Goal: Information Seeking & Learning: Learn about a topic

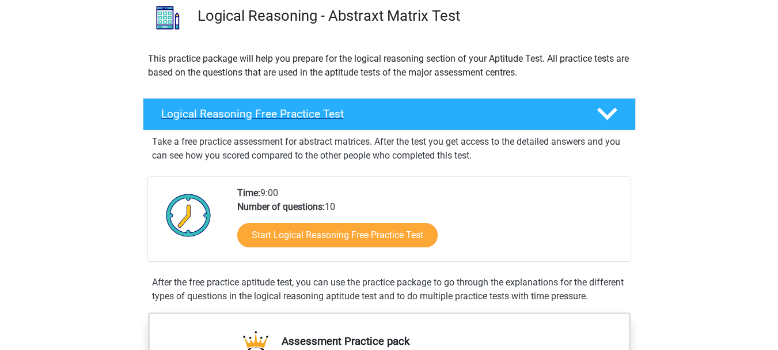
scroll to position [115, 0]
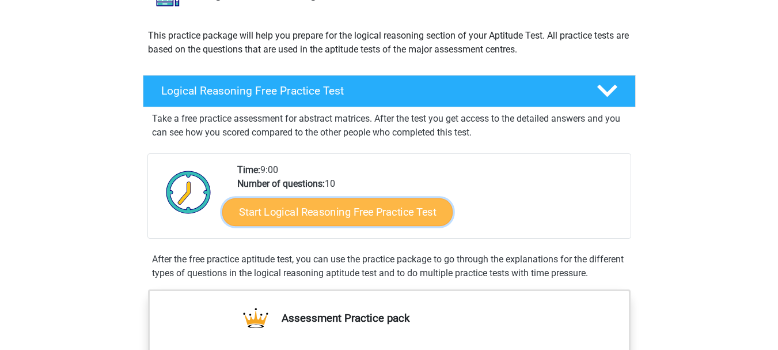
click at [291, 214] on link "Start Logical Reasoning Free Practice Test" at bounding box center [337, 212] width 230 height 28
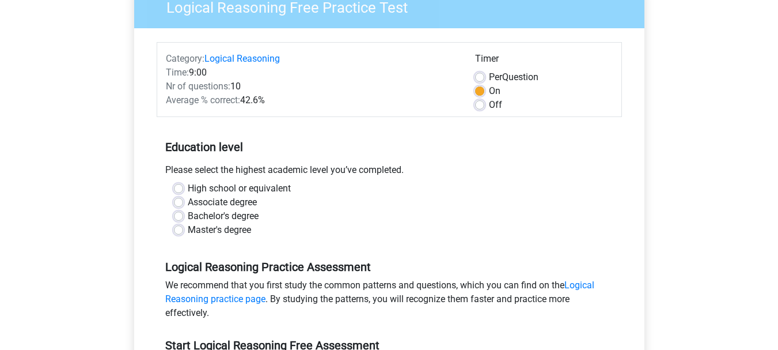
scroll to position [115, 0]
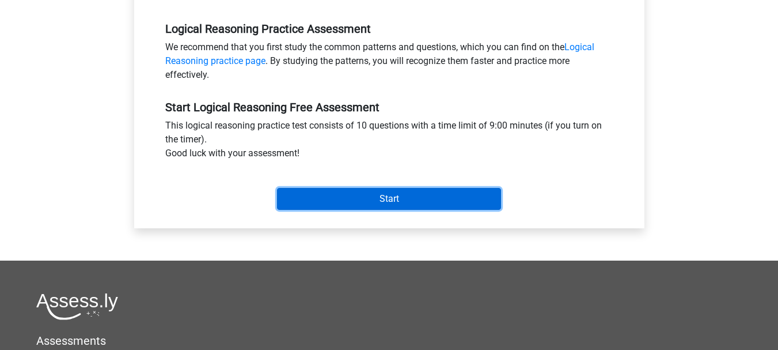
click at [344, 208] on input "Start" at bounding box center [389, 199] width 224 height 22
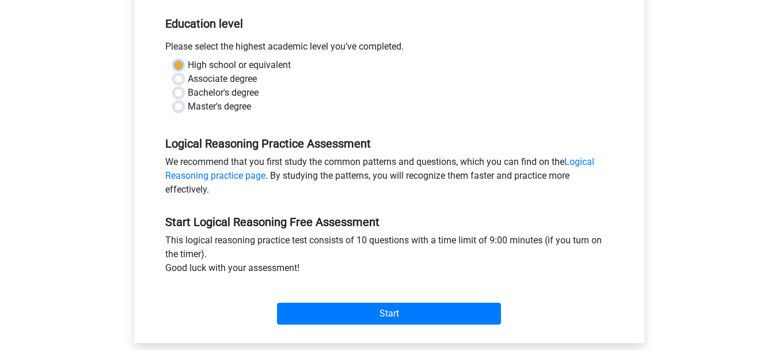
scroll to position [232, 0]
click at [183, 66] on div "High school or equivalent" at bounding box center [389, 65] width 431 height 14
click at [188, 65] on label "High school or equivalent" at bounding box center [239, 65] width 103 height 14
click at [175, 65] on input "High school or equivalent" at bounding box center [178, 64] width 9 height 12
radio input "true"
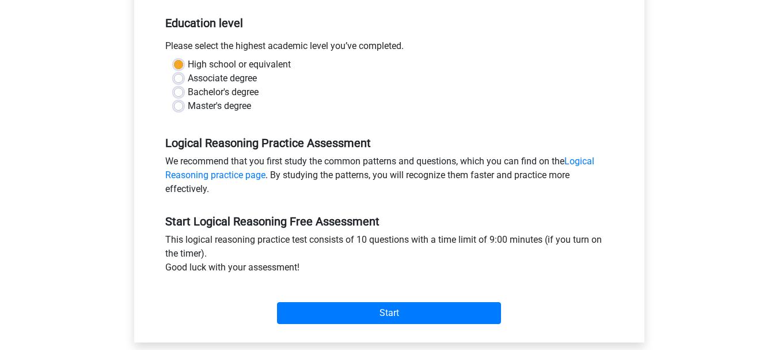
click at [188, 95] on label "Bachelor's degree" at bounding box center [223, 92] width 71 height 14
click at [181, 95] on input "Bachelor's degree" at bounding box center [178, 91] width 9 height 12
radio input "true"
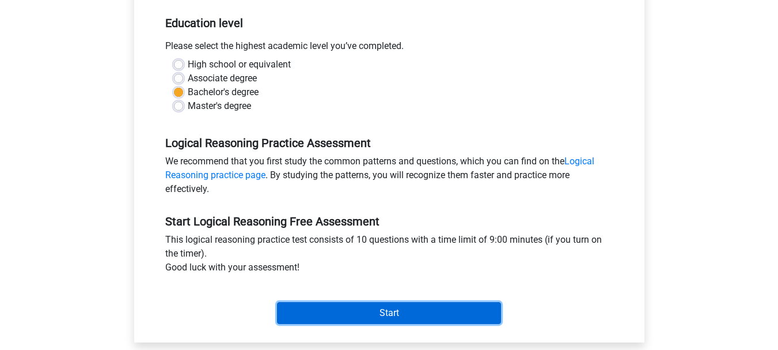
click at [354, 309] on input "Start" at bounding box center [389, 313] width 224 height 22
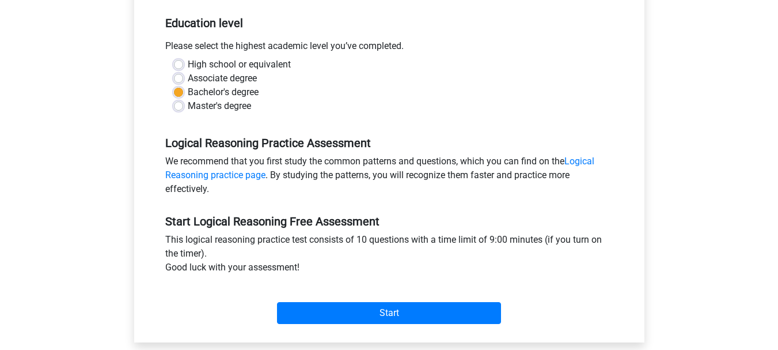
scroll to position [174, 0]
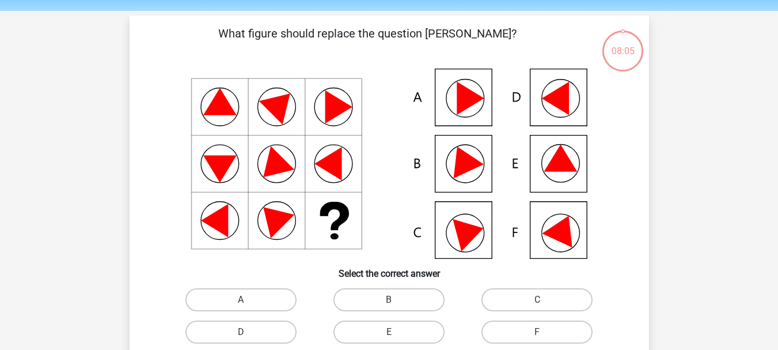
scroll to position [58, 0]
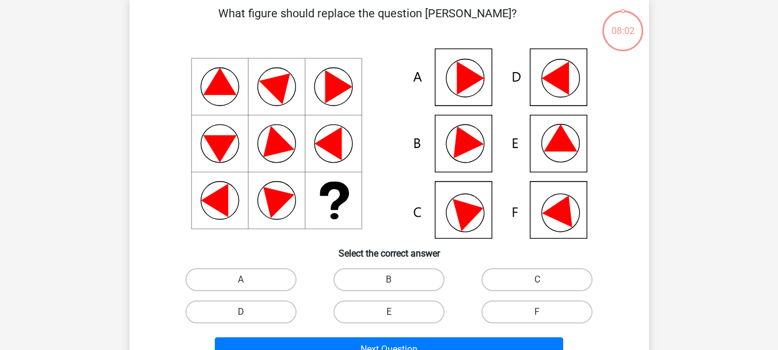
click at [474, 212] on icon at bounding box center [470, 211] width 35 height 39
click at [471, 215] on icon at bounding box center [470, 211] width 35 height 39
click at [536, 280] on label "C" at bounding box center [536, 279] width 111 height 23
click at [537, 280] on input "C" at bounding box center [540, 282] width 7 height 7
radio input "true"
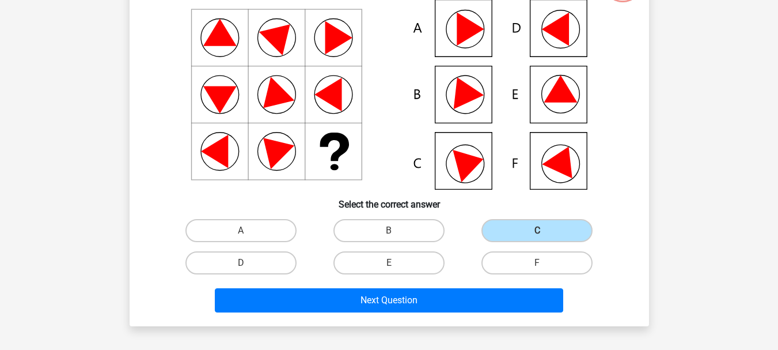
scroll to position [173, 0]
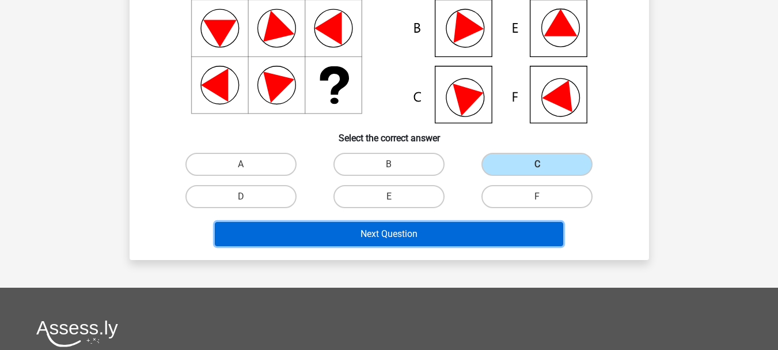
click at [462, 232] on button "Next Question" at bounding box center [389, 234] width 348 height 24
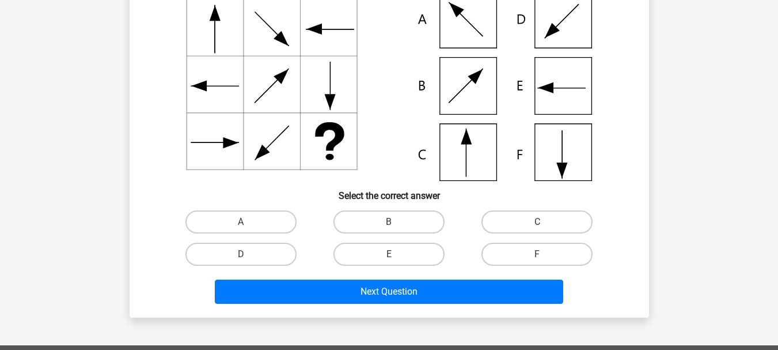
scroll to position [53, 0]
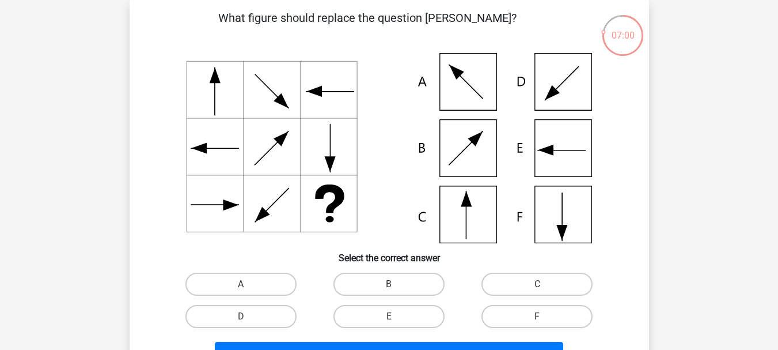
click at [477, 217] on icon at bounding box center [389, 148] width 464 height 190
click at [516, 283] on label "C" at bounding box center [536, 283] width 111 height 23
click at [537, 284] on input "C" at bounding box center [540, 287] width 7 height 7
radio input "true"
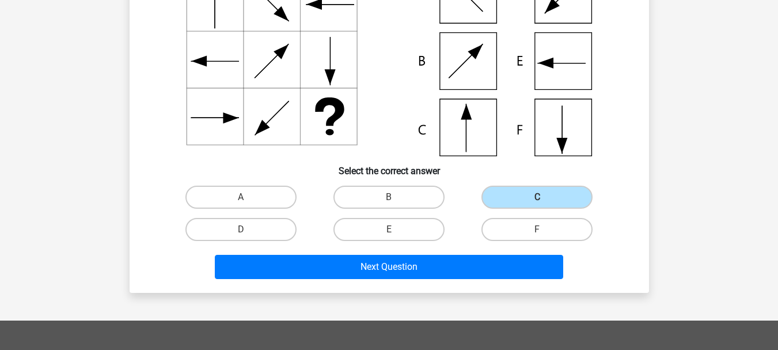
scroll to position [226, 0]
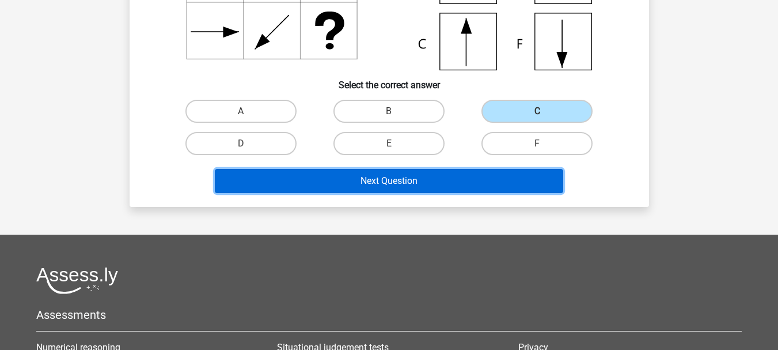
click at [433, 182] on button "Next Question" at bounding box center [389, 181] width 348 height 24
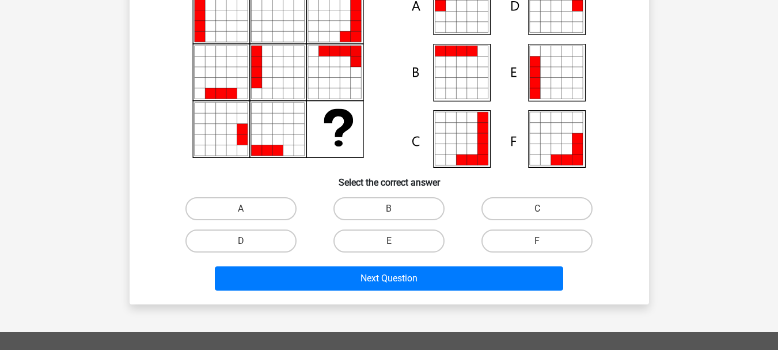
scroll to position [71, 0]
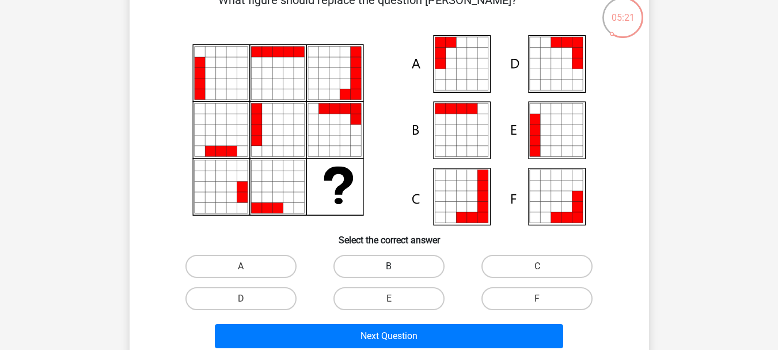
click at [413, 263] on label "B" at bounding box center [388, 266] width 111 height 23
click at [396, 266] on input "B" at bounding box center [392, 269] width 7 height 7
radio input "true"
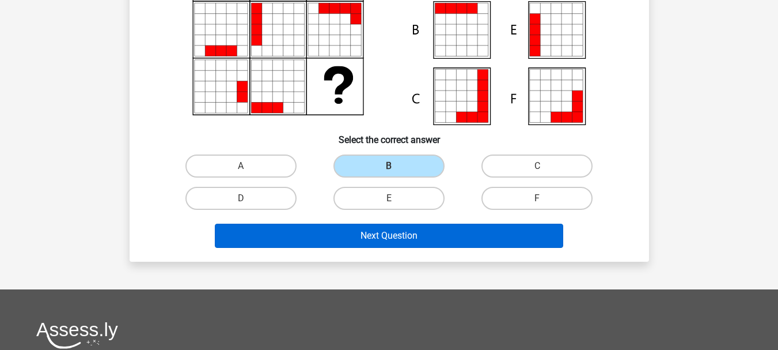
scroll to position [186, 0]
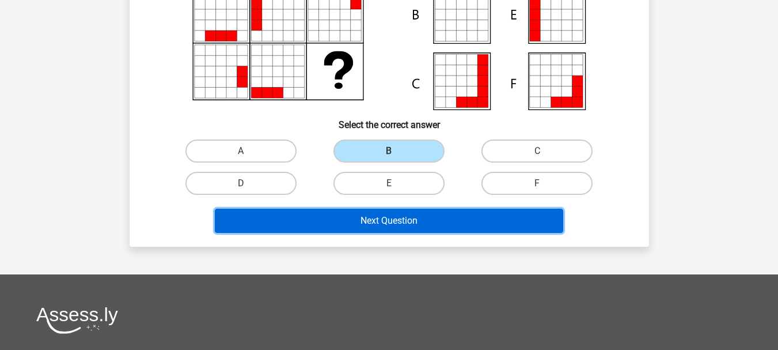
click at [404, 217] on button "Next Question" at bounding box center [389, 220] width 348 height 24
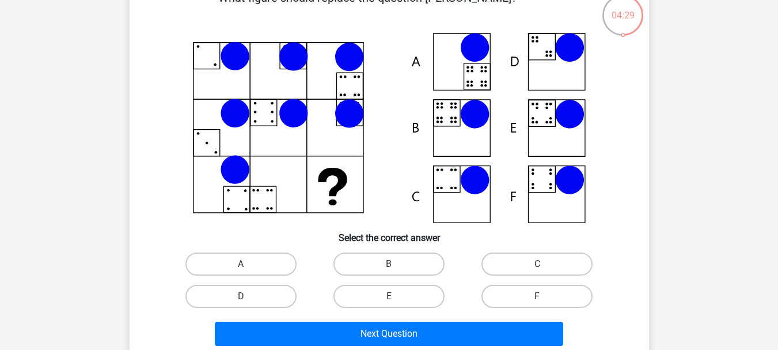
scroll to position [53, 0]
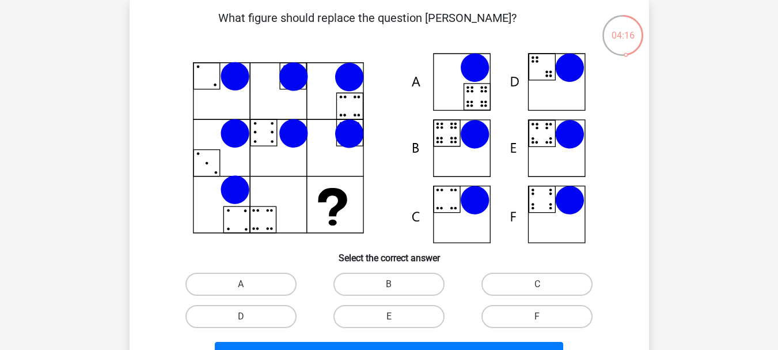
click at [468, 98] on icon at bounding box center [389, 148] width 464 height 190
click at [269, 278] on label "A" at bounding box center [240, 283] width 111 height 23
click at [248, 284] on input "A" at bounding box center [244, 287] width 7 height 7
radio input "true"
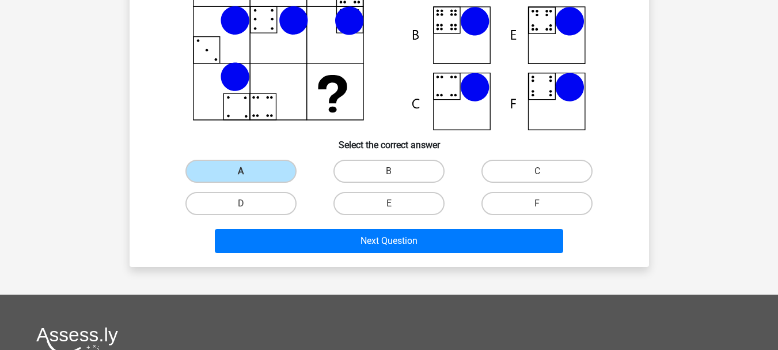
scroll to position [168, 0]
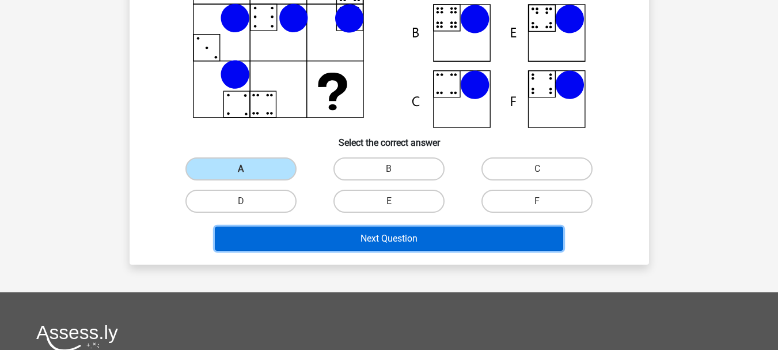
click at [369, 243] on button "Next Question" at bounding box center [389, 238] width 348 height 24
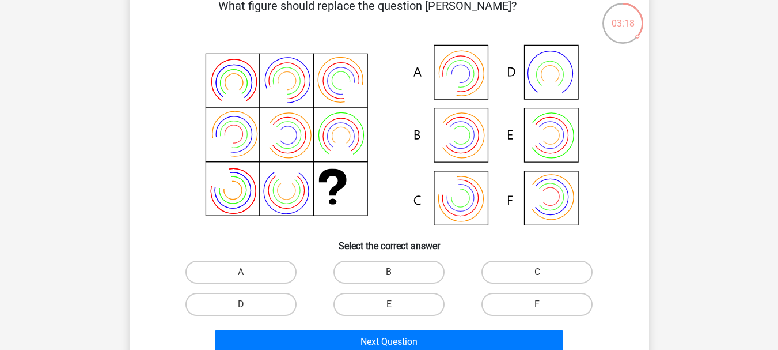
scroll to position [115, 0]
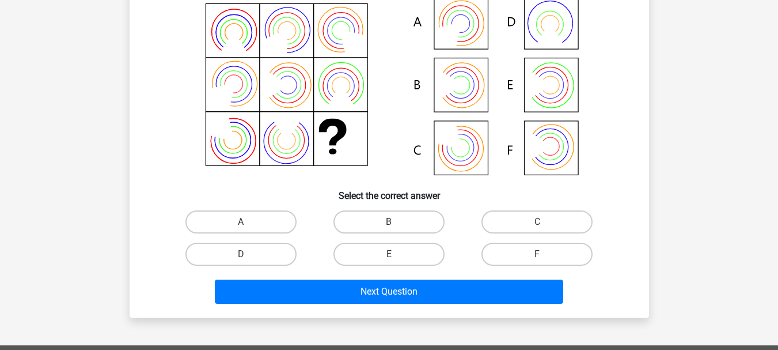
click at [463, 151] on icon at bounding box center [389, 86] width 464 height 190
drag, startPoint x: 543, startPoint y: 219, endPoint x: 508, endPoint y: 255, distance: 49.3
click at [543, 219] on label "C" at bounding box center [536, 221] width 111 height 23
click at [543, 222] on input "C" at bounding box center [540, 225] width 7 height 7
radio input "true"
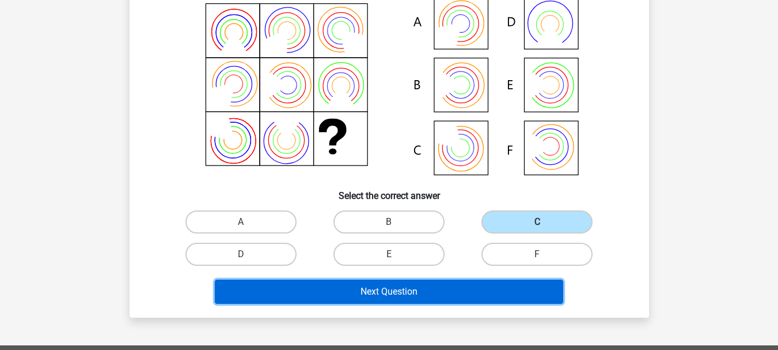
click at [431, 290] on button "Next Question" at bounding box center [389, 291] width 348 height 24
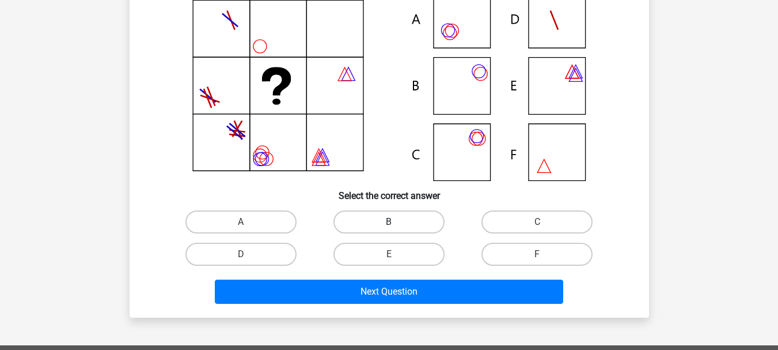
click at [419, 218] on label "B" at bounding box center [388, 221] width 111 height 23
click at [396, 222] on input "B" at bounding box center [392, 225] width 7 height 7
radio input "true"
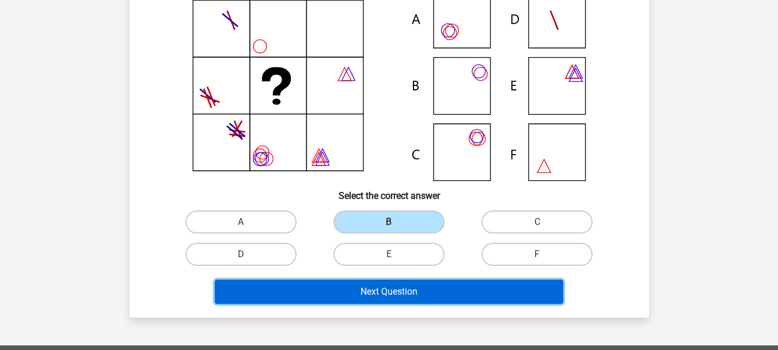
click at [428, 293] on button "Next Question" at bounding box center [389, 291] width 348 height 24
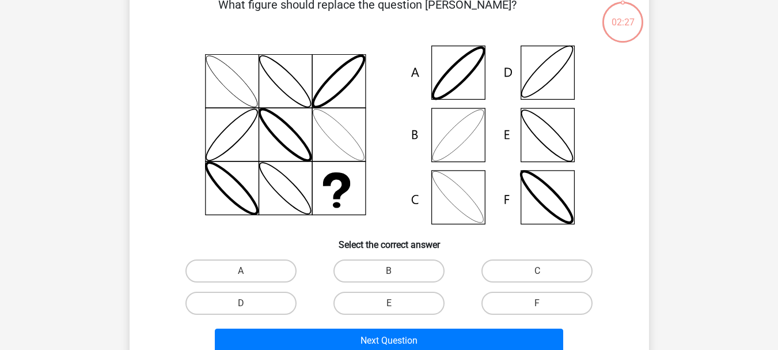
scroll to position [53, 0]
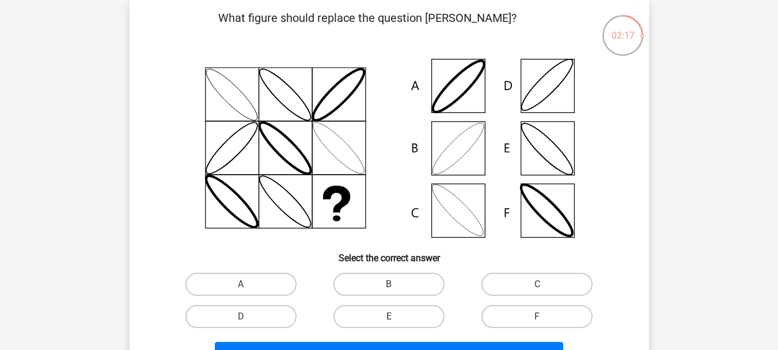
drag, startPoint x: 348, startPoint y: 218, endPoint x: 328, endPoint y: 241, distance: 31.0
click at [328, 241] on icon at bounding box center [389, 148] width 464 height 190
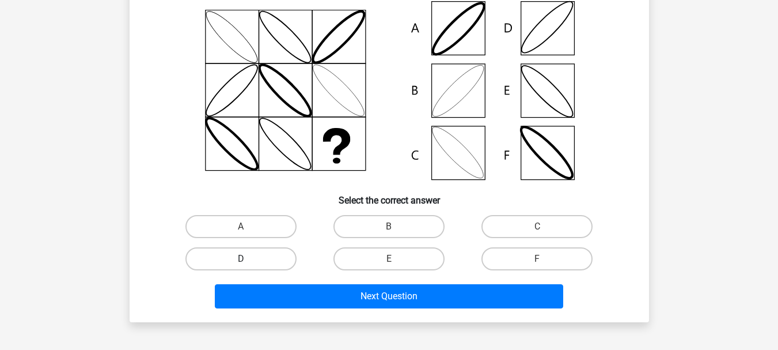
click at [267, 257] on label "D" at bounding box center [240, 258] width 111 height 23
click at [248, 259] on input "D" at bounding box center [244, 262] width 7 height 7
radio input "true"
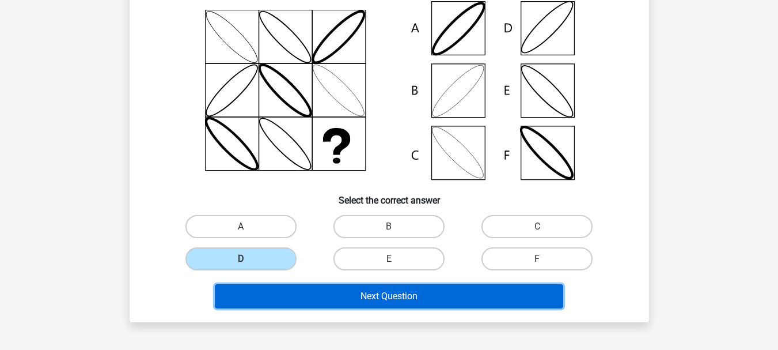
click at [382, 301] on button "Next Question" at bounding box center [389, 296] width 348 height 24
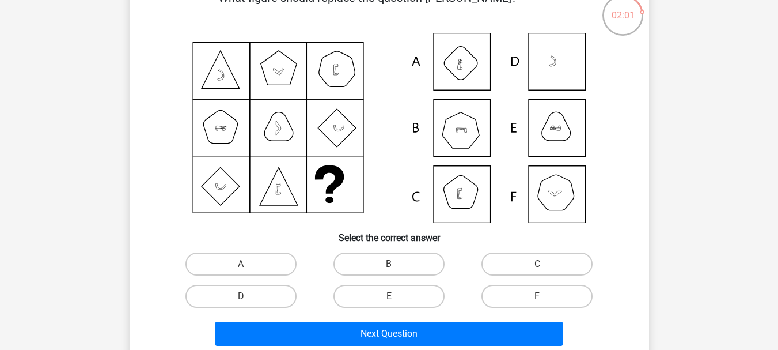
scroll to position [53, 0]
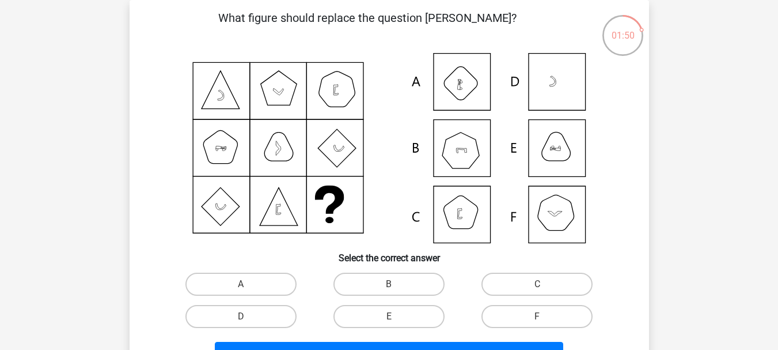
click at [476, 162] on icon at bounding box center [389, 148] width 464 height 190
click at [389, 290] on input "B" at bounding box center [392, 287] width 7 height 7
radio input "true"
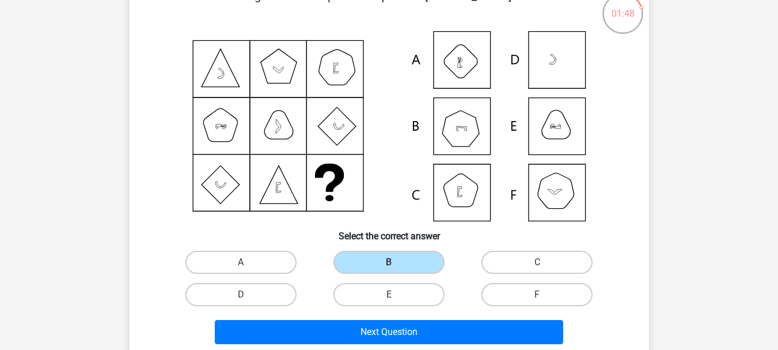
scroll to position [168, 0]
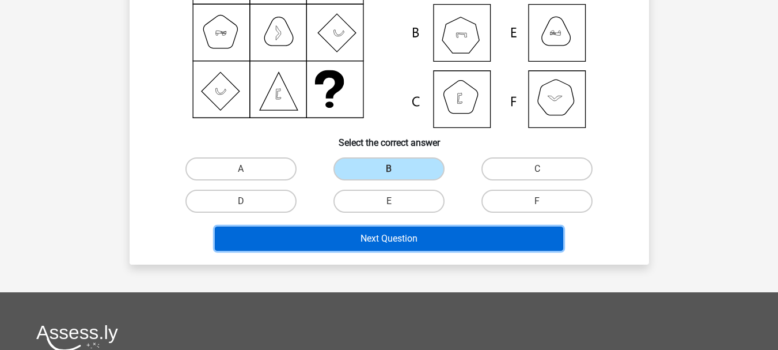
click at [420, 240] on button "Next Question" at bounding box center [389, 238] width 348 height 24
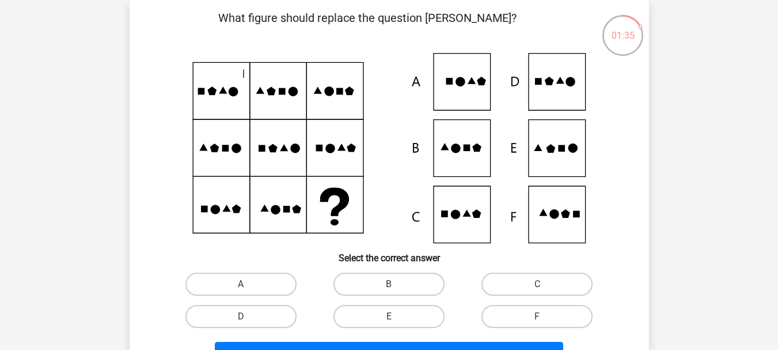
scroll to position [111, 0]
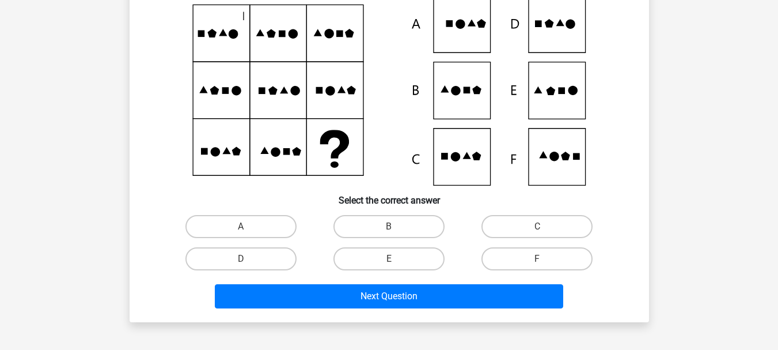
click at [454, 162] on icon at bounding box center [389, 90] width 464 height 190
click at [536, 222] on label "C" at bounding box center [536, 226] width 111 height 23
click at [537, 226] on input "C" at bounding box center [540, 229] width 7 height 7
radio input "true"
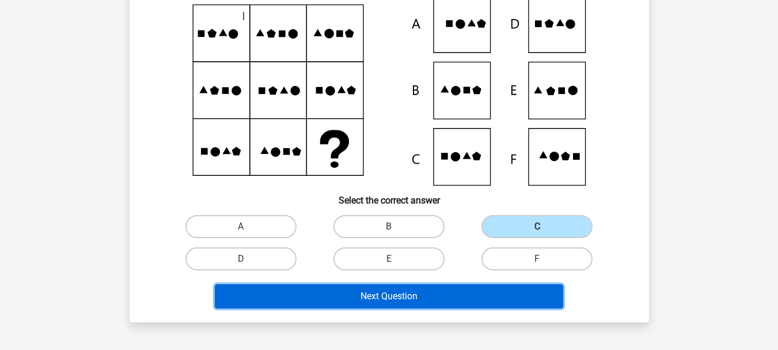
click at [408, 296] on button "Next Question" at bounding box center [389, 296] width 348 height 24
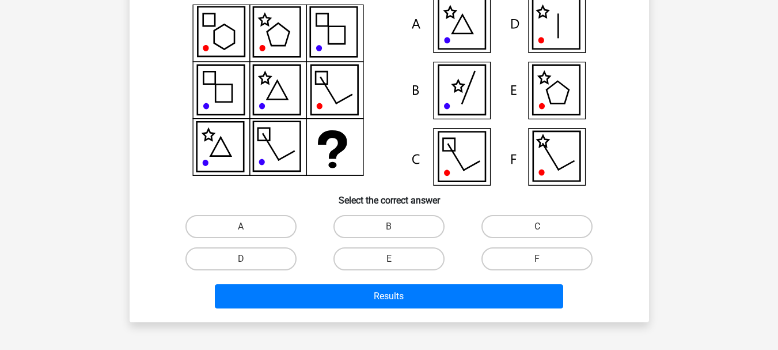
scroll to position [53, 0]
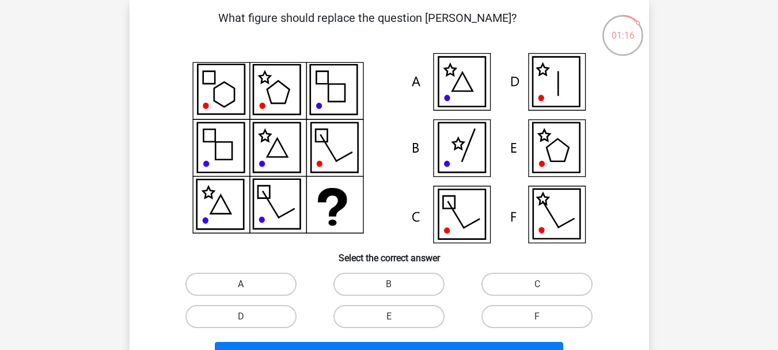
click at [238, 286] on label "A" at bounding box center [240, 283] width 111 height 23
click at [241, 286] on input "A" at bounding box center [244, 287] width 7 height 7
radio input "true"
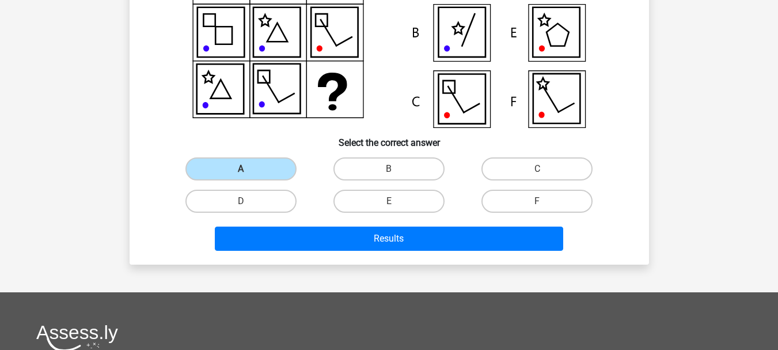
click at [348, 223] on div "Results" at bounding box center [389, 236] width 483 height 38
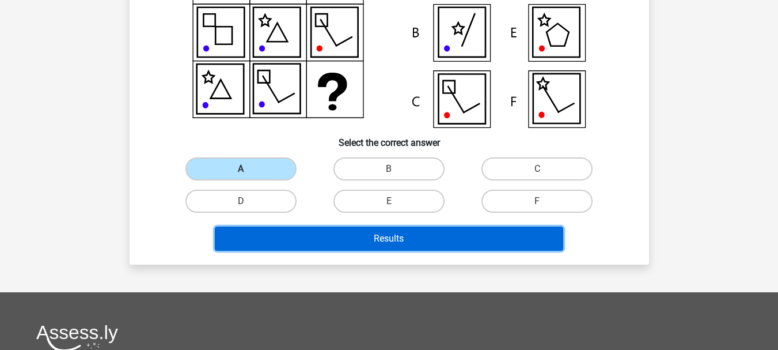
click at [351, 242] on button "Results" at bounding box center [389, 238] width 348 height 24
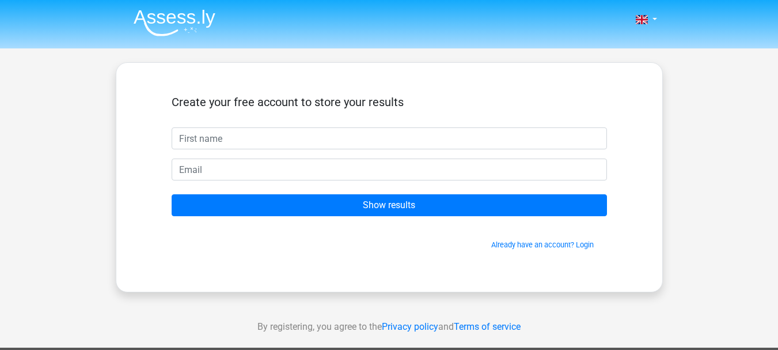
click at [228, 145] on input "text" at bounding box center [389, 138] width 435 height 22
